Goal: Information Seeking & Learning: Learn about a topic

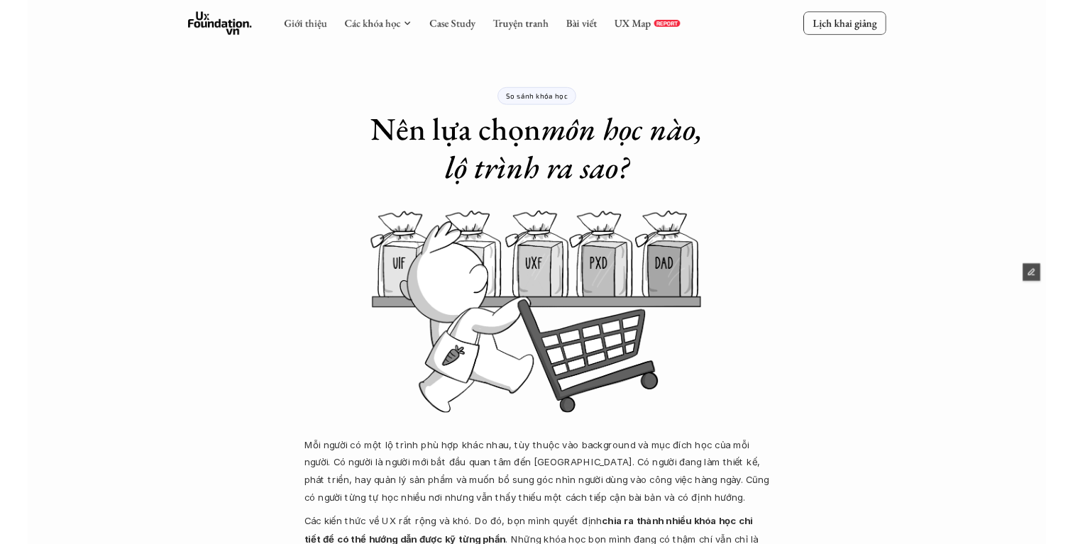
scroll to position [680, 0]
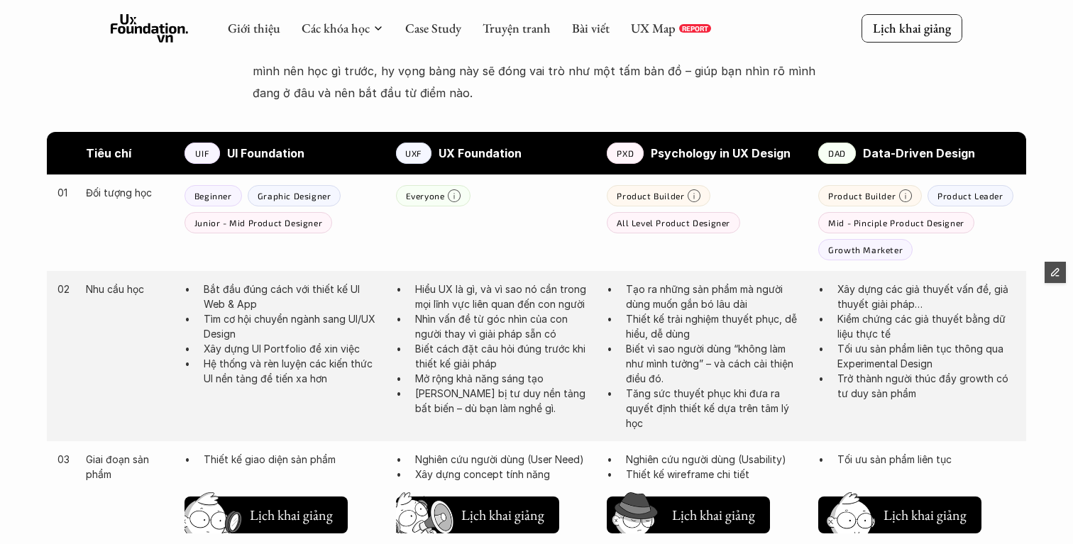
click at [150, 30] on icon at bounding box center [150, 28] width 78 height 28
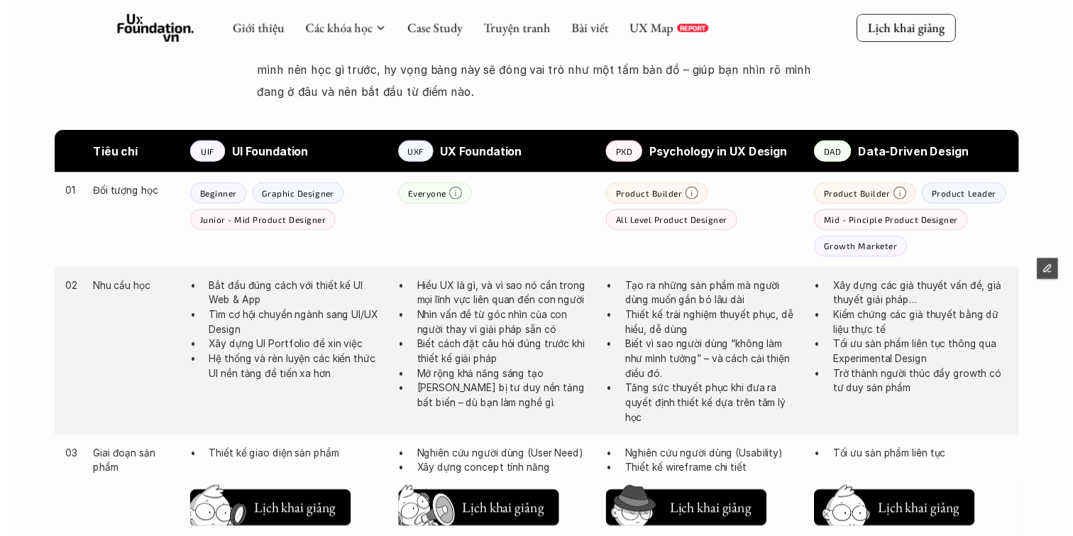
scroll to position [248, 0]
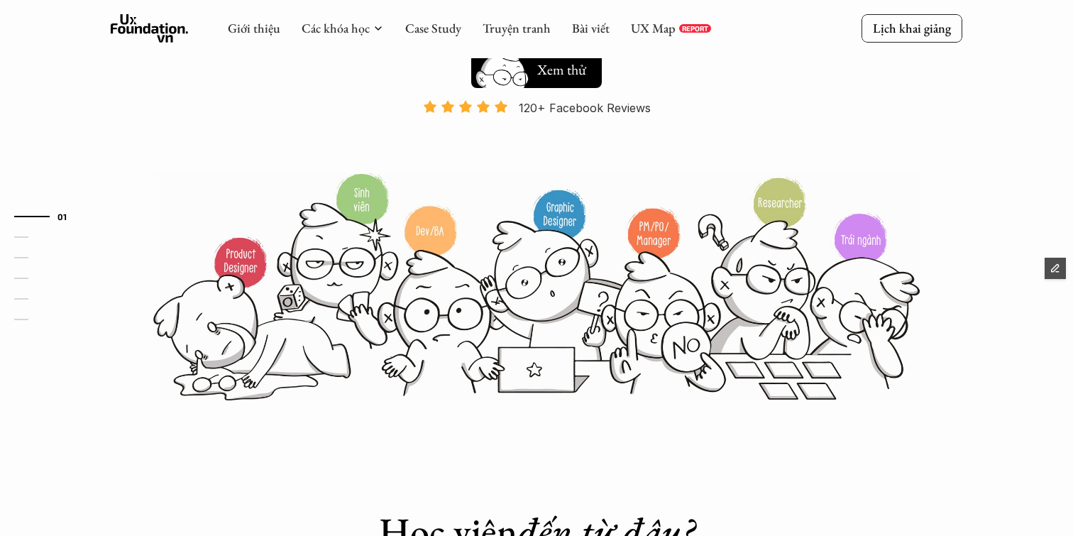
click at [148, 26] on use at bounding box center [150, 28] width 78 height 28
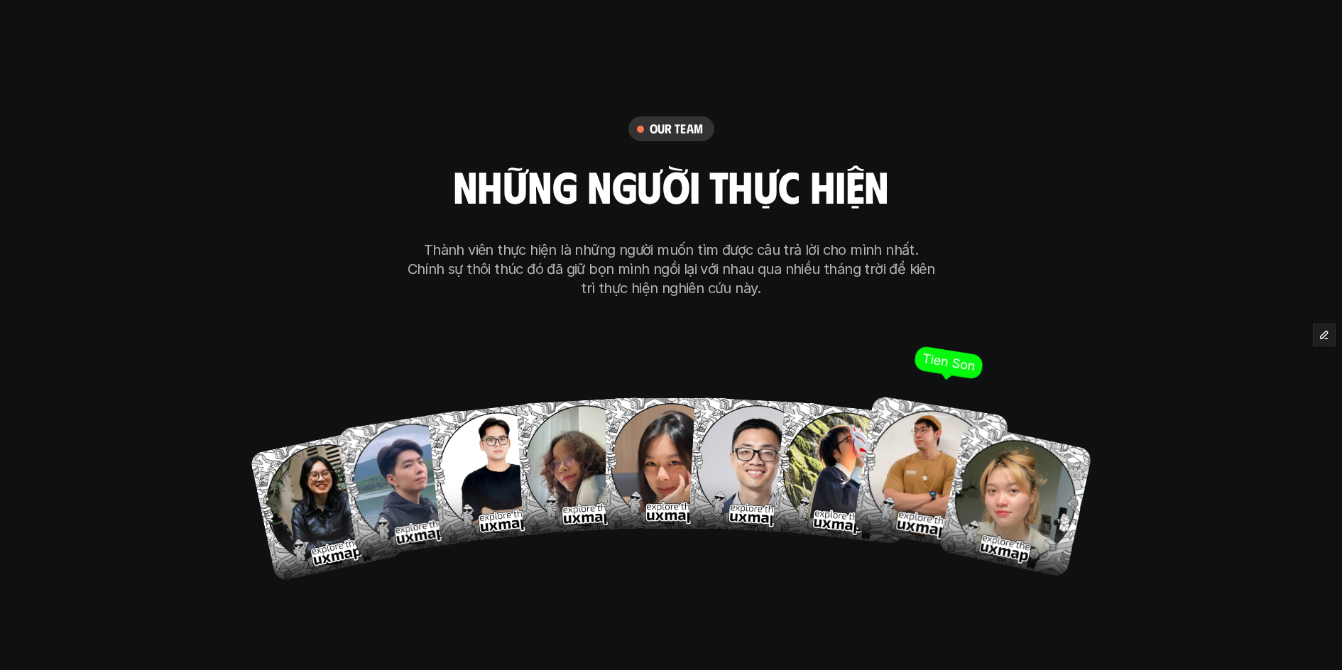
scroll to position [8323, 0]
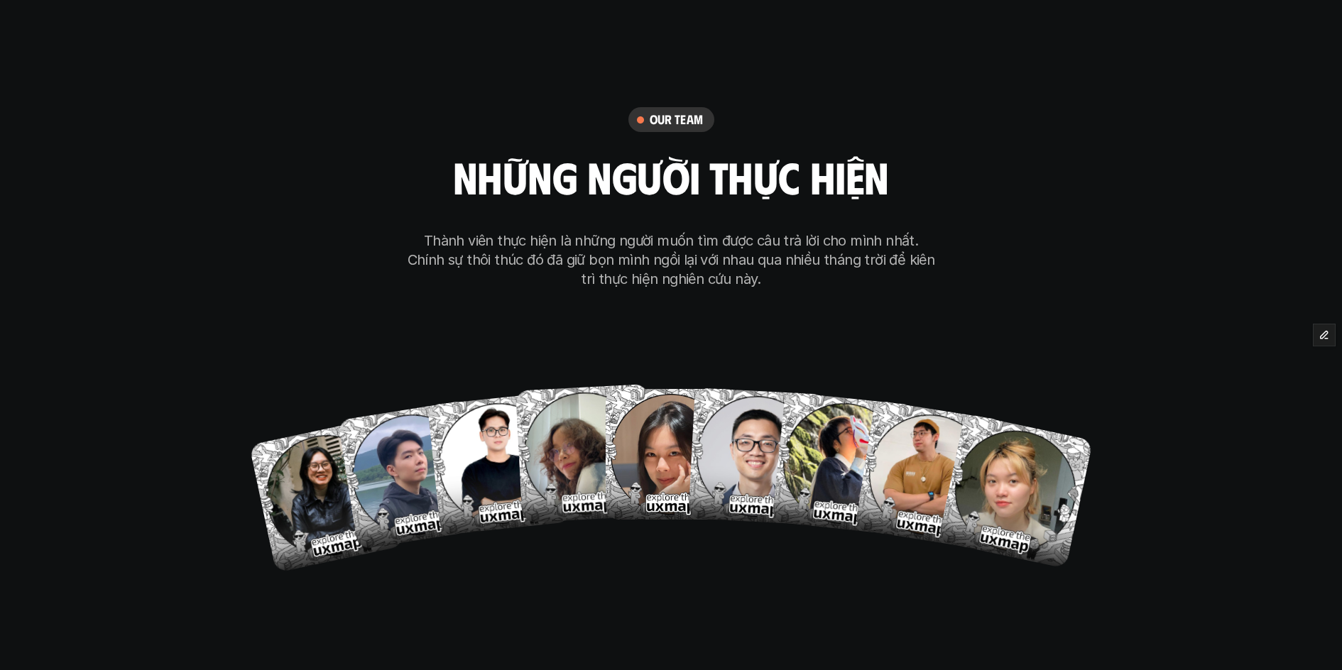
click at [666, 433] on div "our team những người thực hiện Thành viên thực hiện là những người muốn tìm đượ…" at bounding box center [671, 336] width 710 height 714
